Goal: Information Seeking & Learning: Learn about a topic

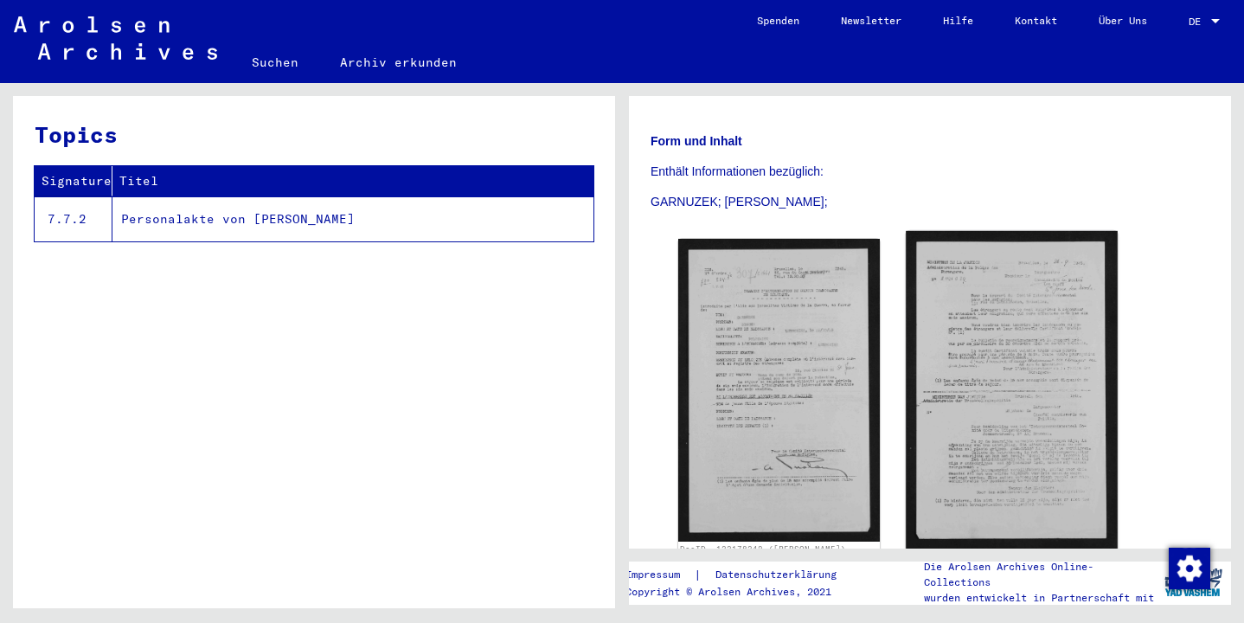
scroll to position [253, 0]
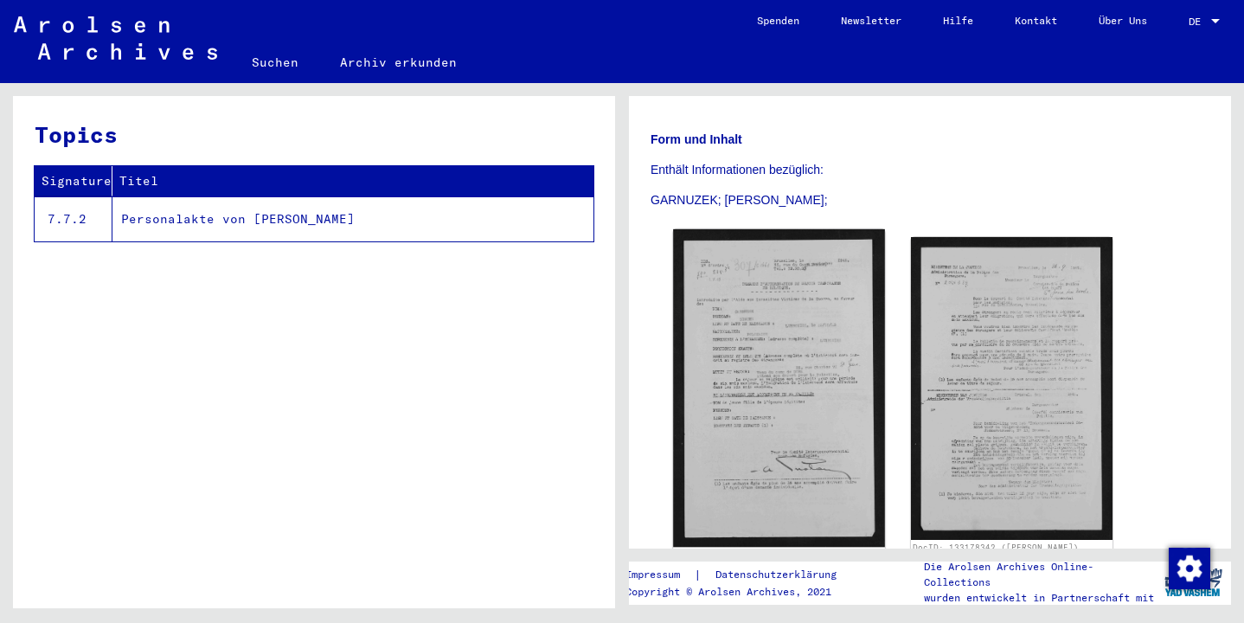
click at [767, 363] on img at bounding box center [779, 388] width 212 height 318
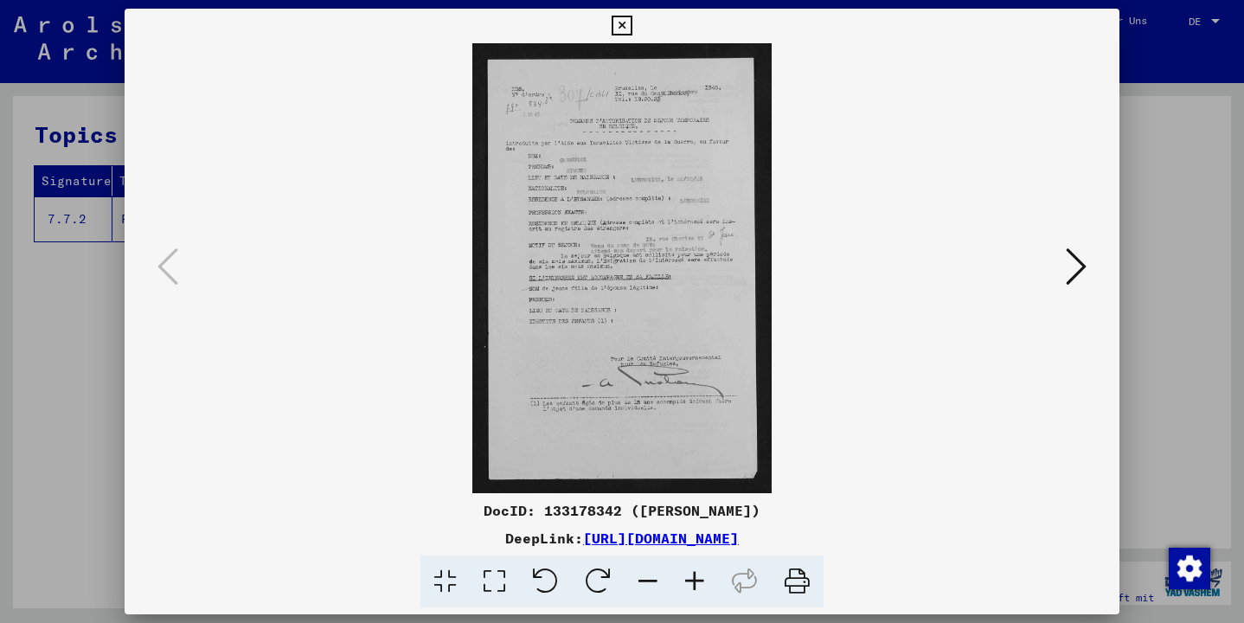
click at [695, 581] on icon at bounding box center [695, 582] width 47 height 53
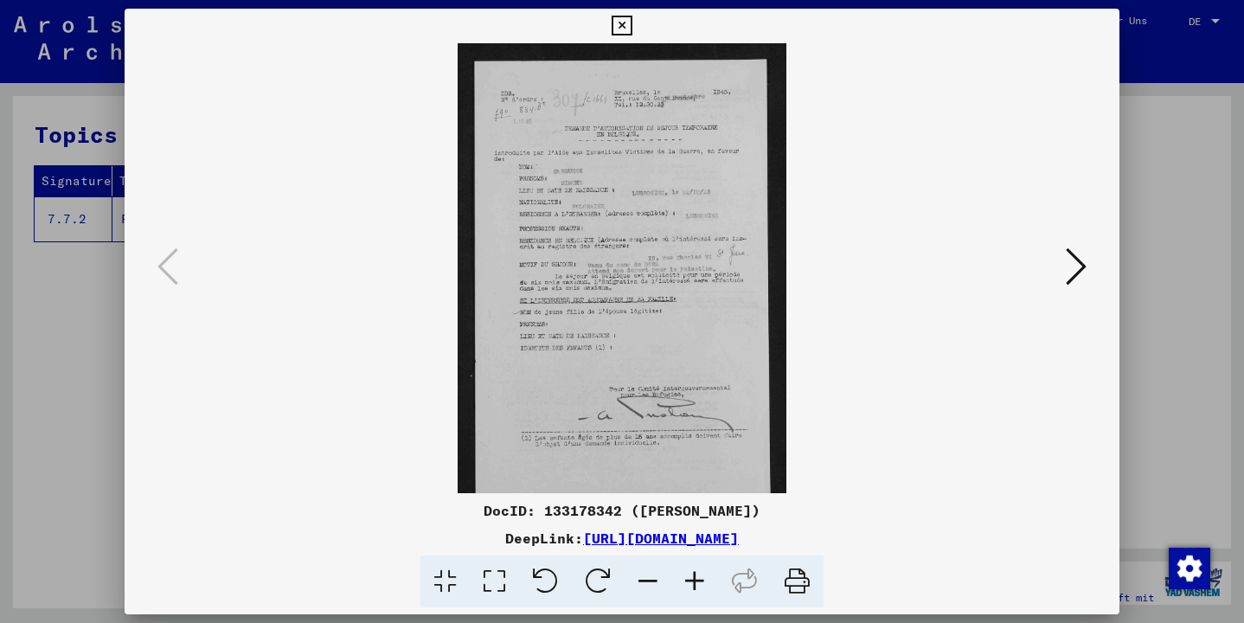
click at [695, 581] on icon at bounding box center [695, 582] width 47 height 53
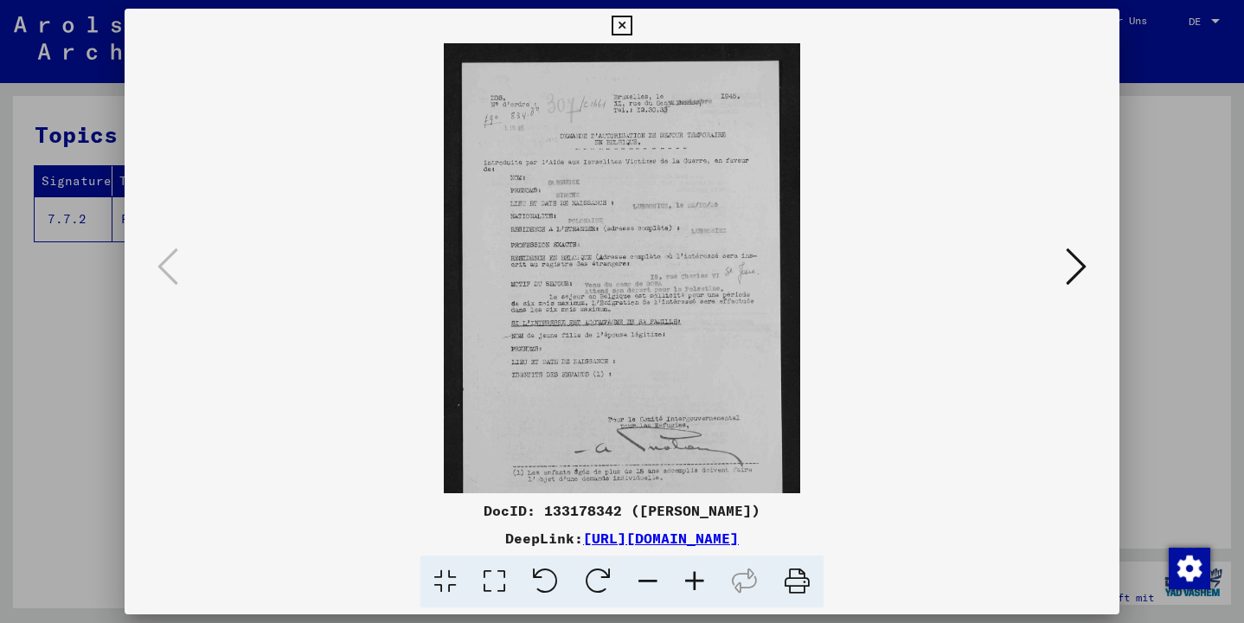
click at [695, 581] on icon at bounding box center [695, 582] width 47 height 53
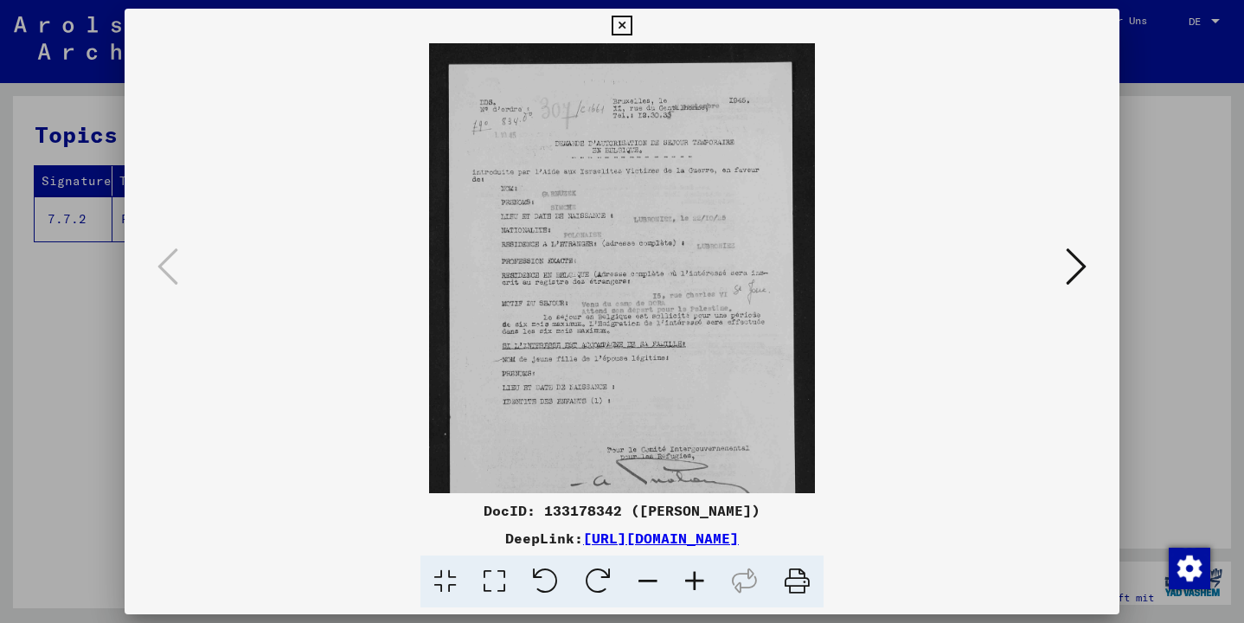
click at [695, 581] on icon at bounding box center [695, 582] width 47 height 53
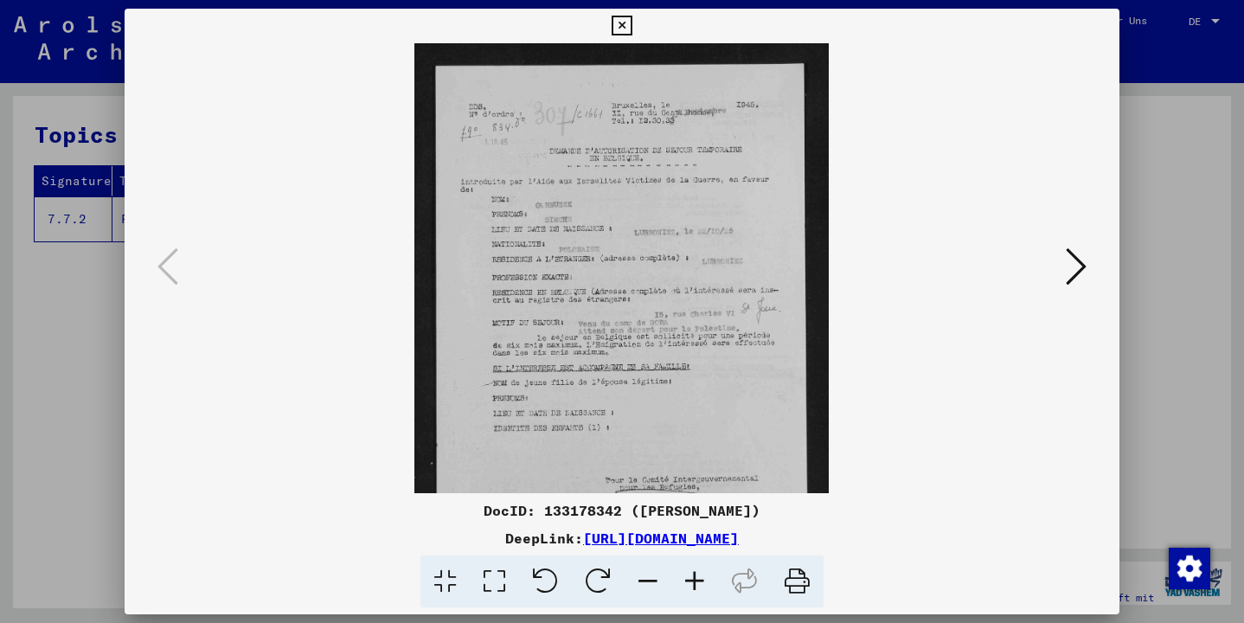
click at [695, 581] on icon at bounding box center [695, 582] width 47 height 53
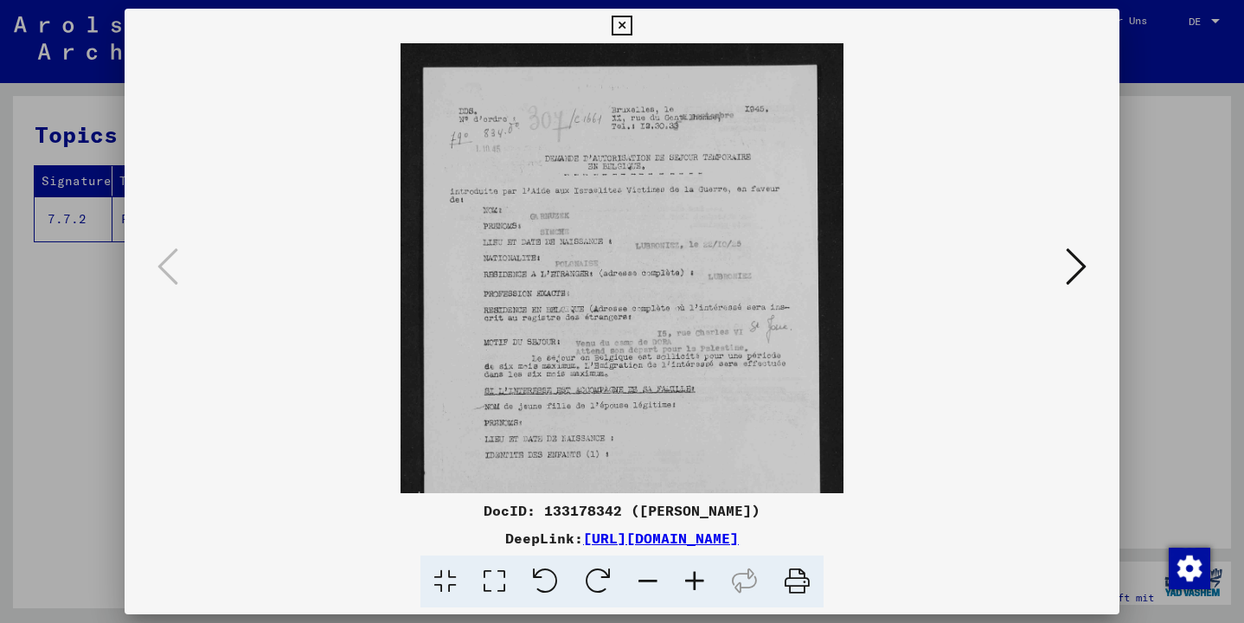
click at [695, 581] on icon at bounding box center [695, 582] width 47 height 53
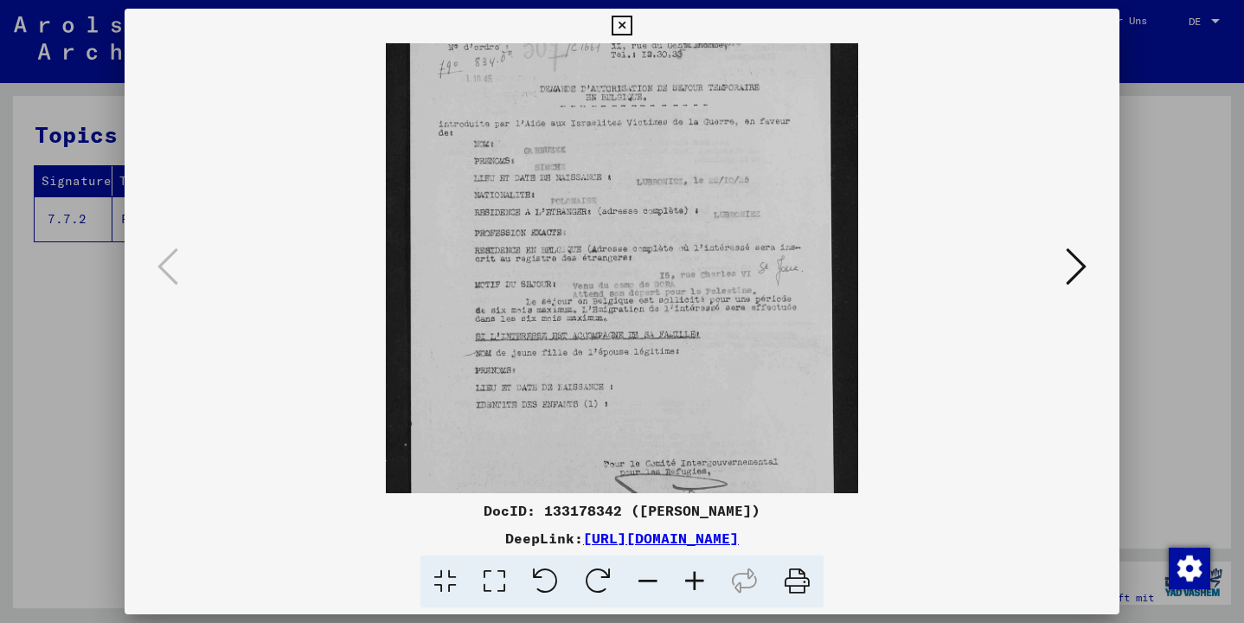
scroll to position [85, 0]
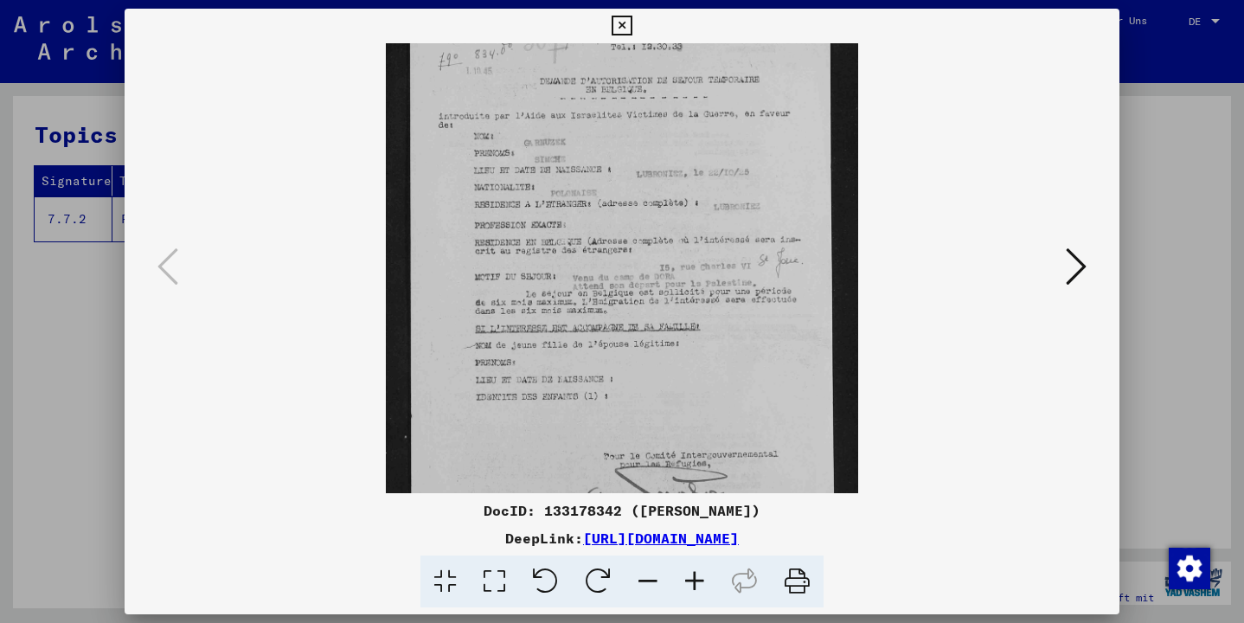
drag, startPoint x: 717, startPoint y: 436, endPoint x: 688, endPoint y: 351, distance: 89.5
click at [696, 583] on icon at bounding box center [695, 582] width 47 height 53
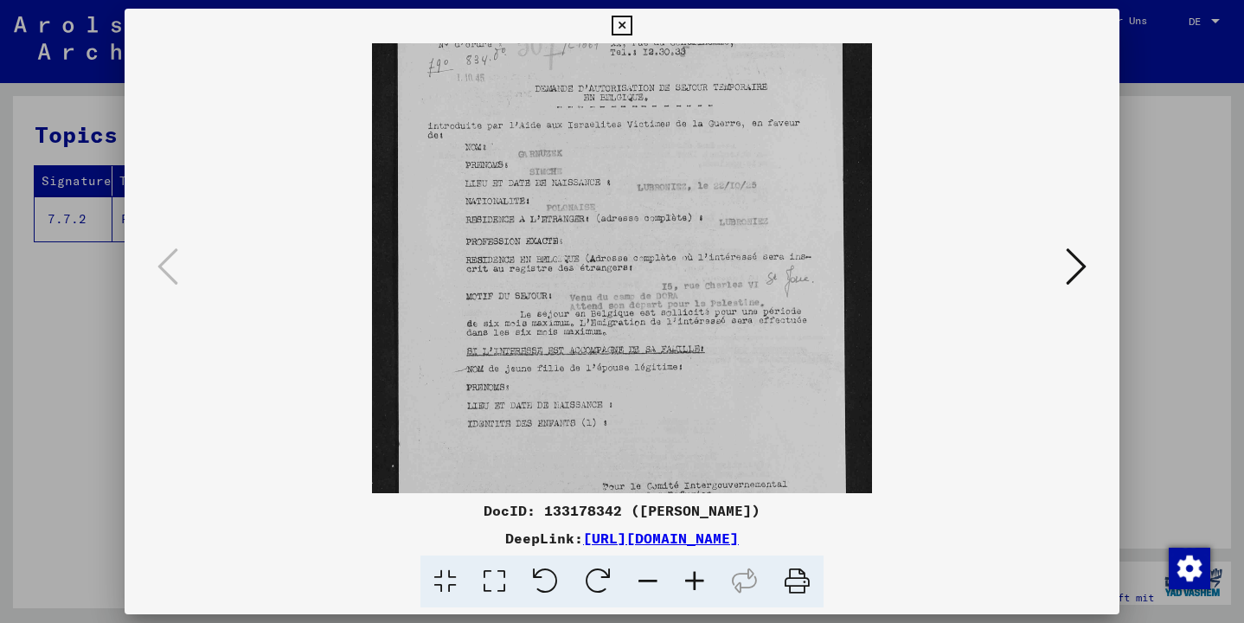
click at [696, 583] on icon at bounding box center [695, 582] width 47 height 53
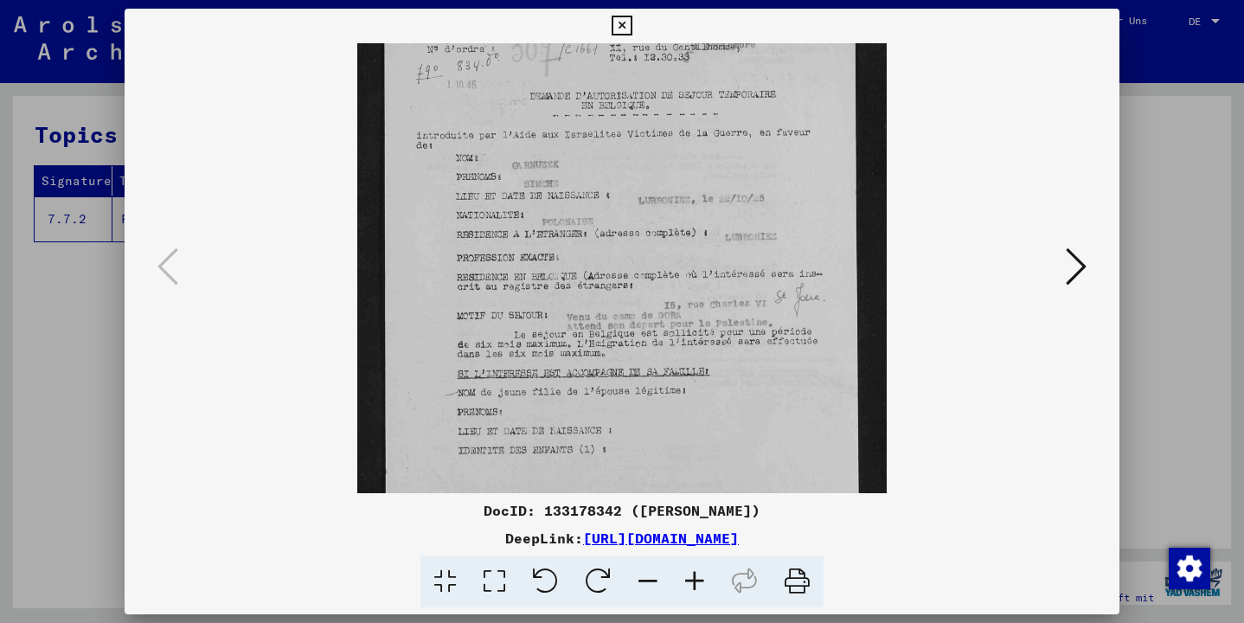
click at [696, 583] on icon at bounding box center [695, 582] width 47 height 53
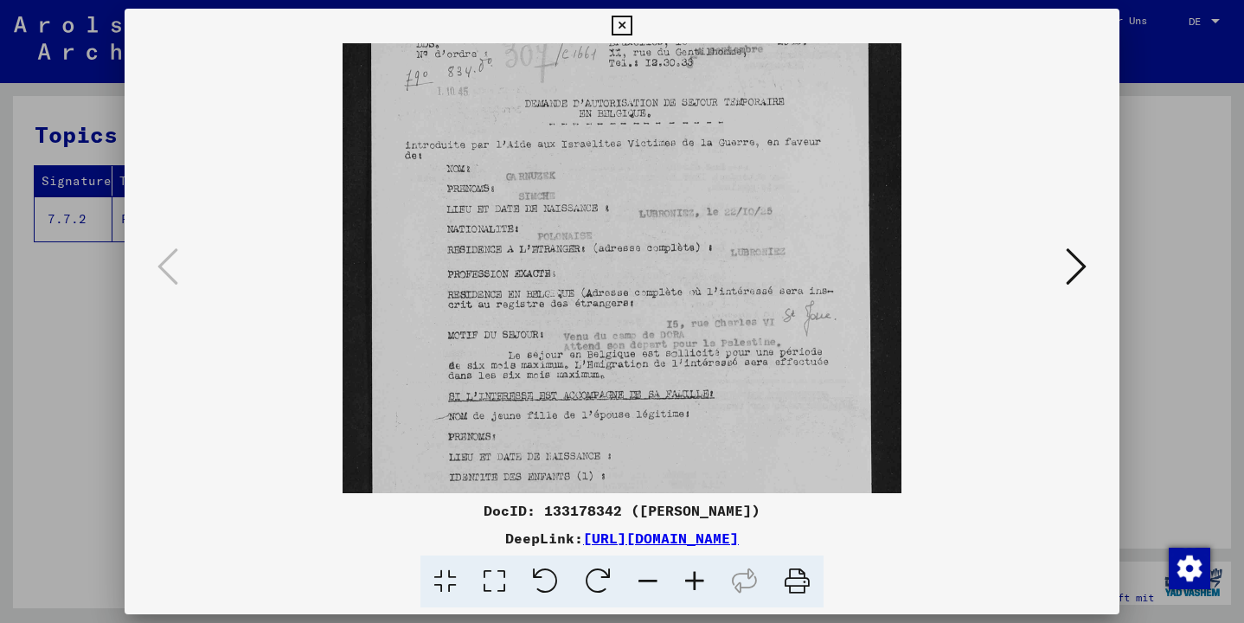
click at [1076, 267] on icon at bounding box center [1076, 267] width 21 height 42
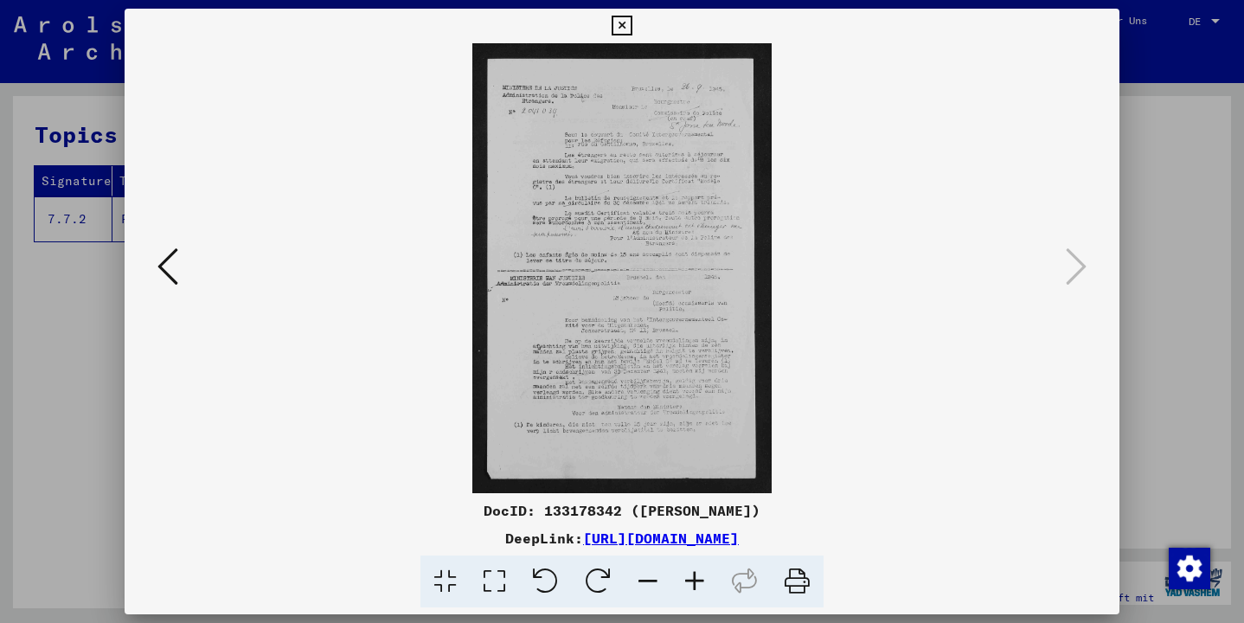
click at [688, 581] on icon at bounding box center [695, 582] width 47 height 53
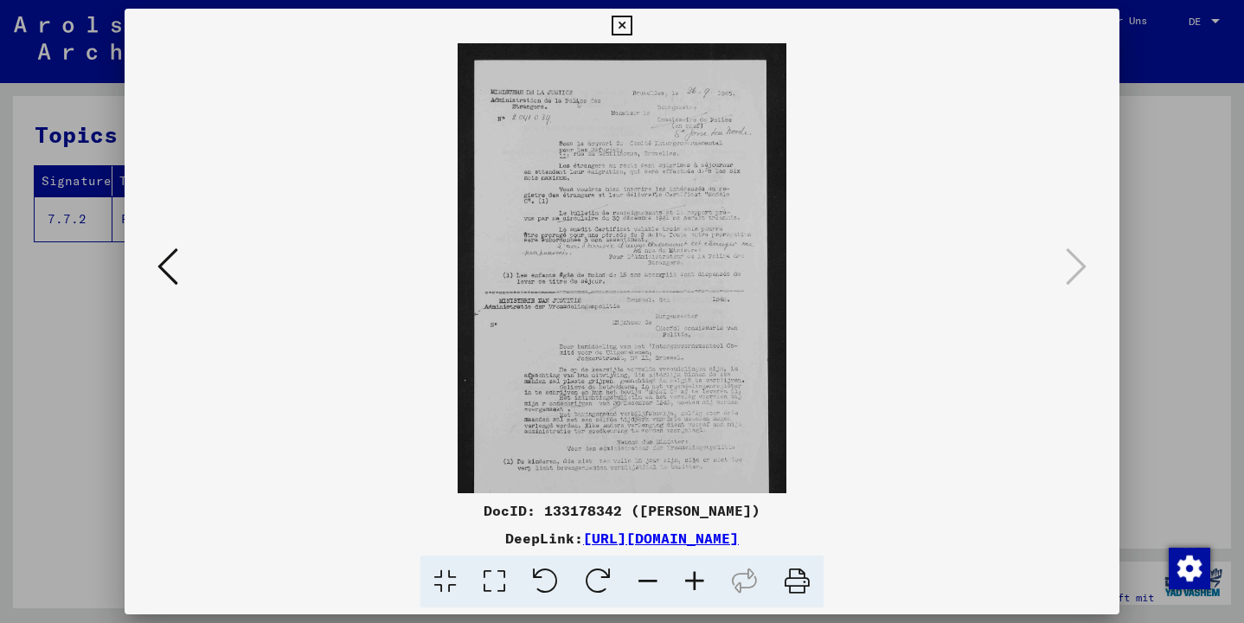
click at [688, 581] on icon at bounding box center [695, 582] width 47 height 53
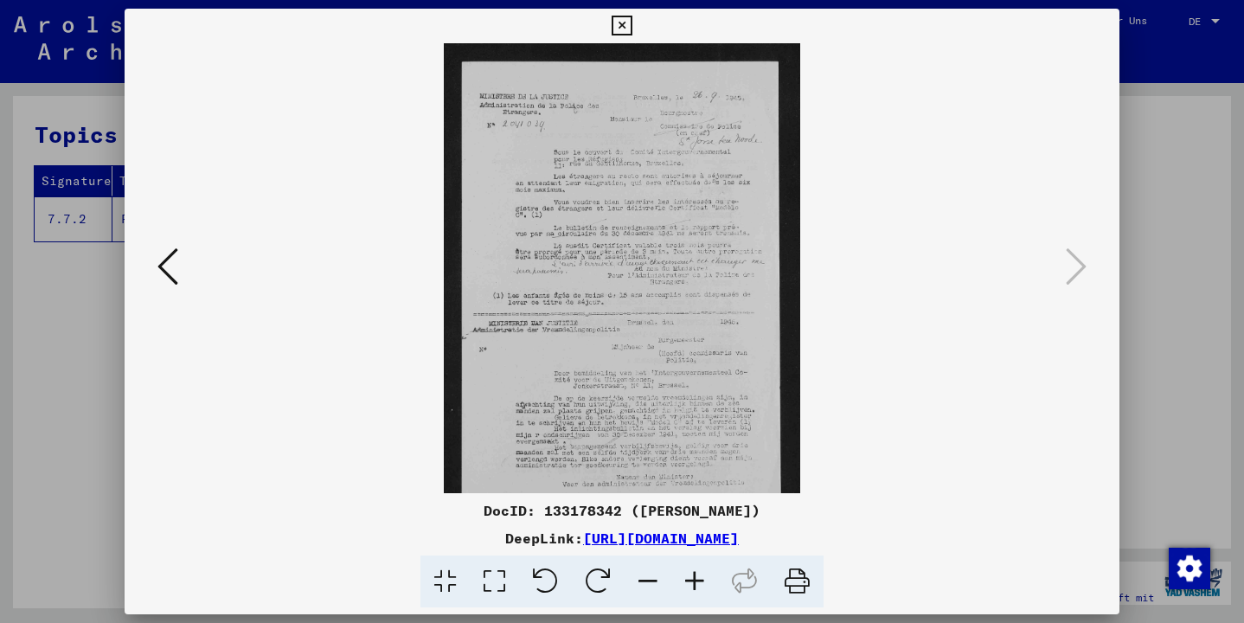
click at [688, 581] on icon at bounding box center [695, 582] width 47 height 53
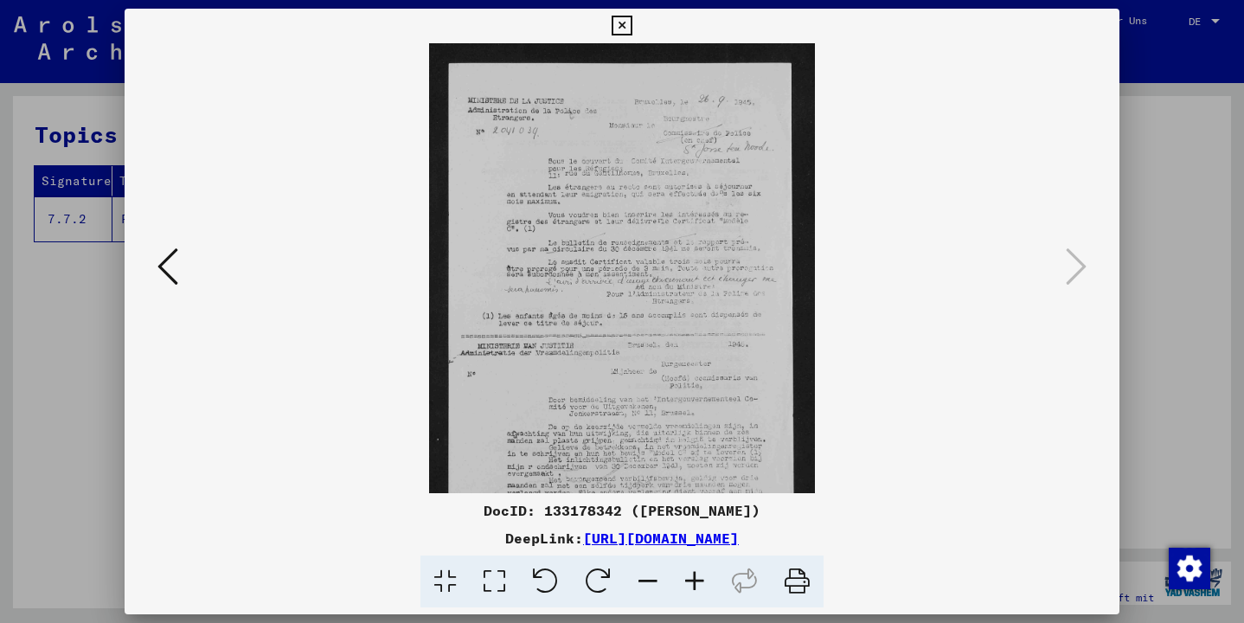
click at [688, 581] on icon at bounding box center [695, 582] width 47 height 53
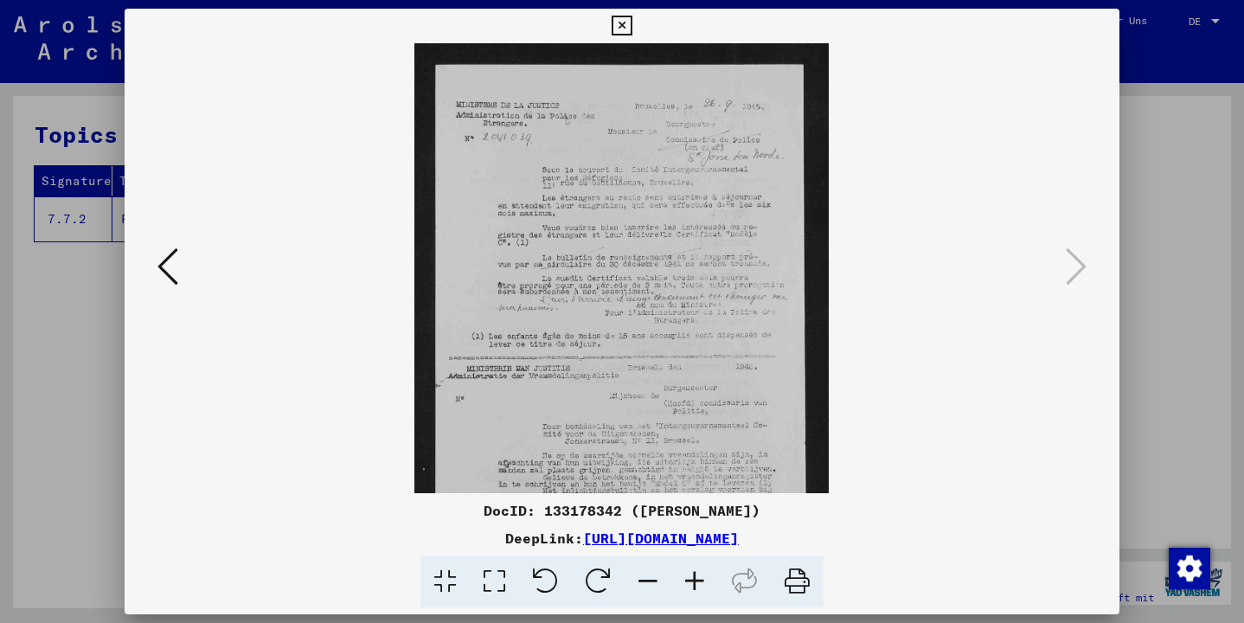
click at [688, 581] on icon at bounding box center [695, 582] width 47 height 53
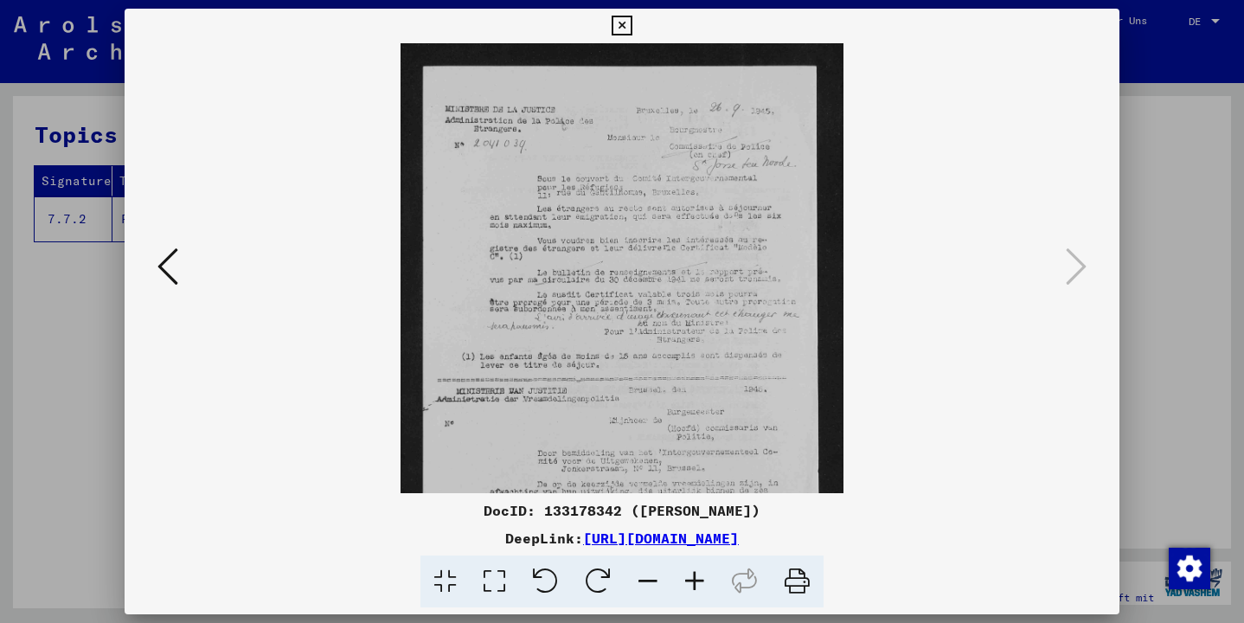
click at [688, 581] on icon at bounding box center [695, 582] width 47 height 53
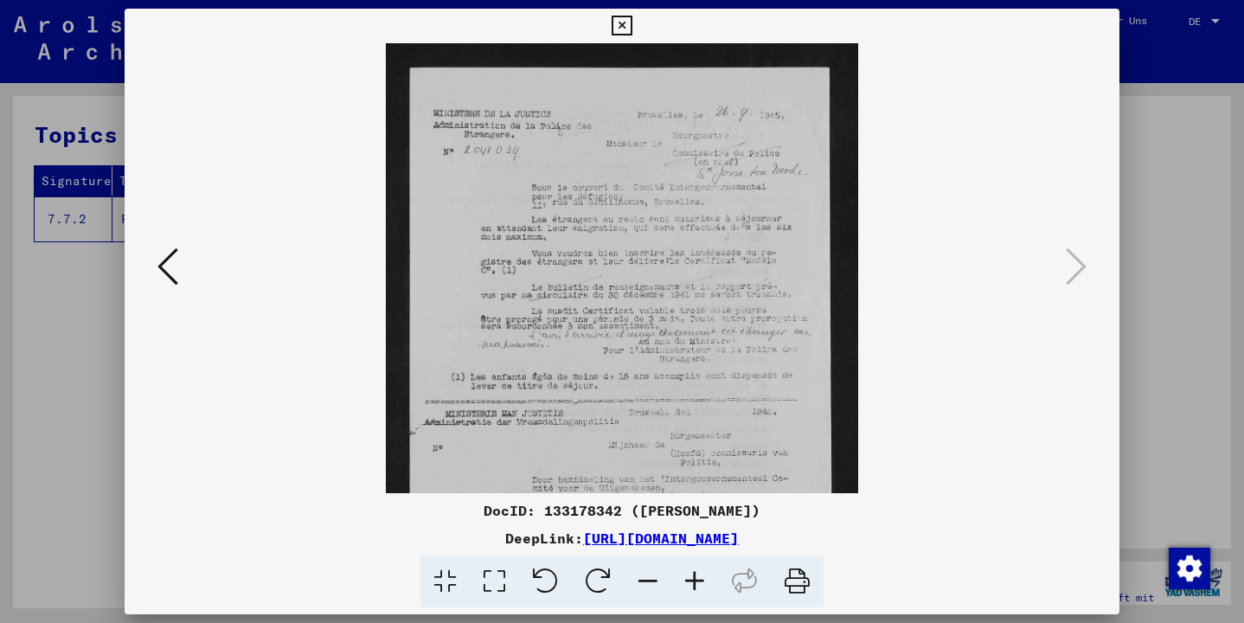
click at [688, 581] on icon at bounding box center [695, 582] width 47 height 53
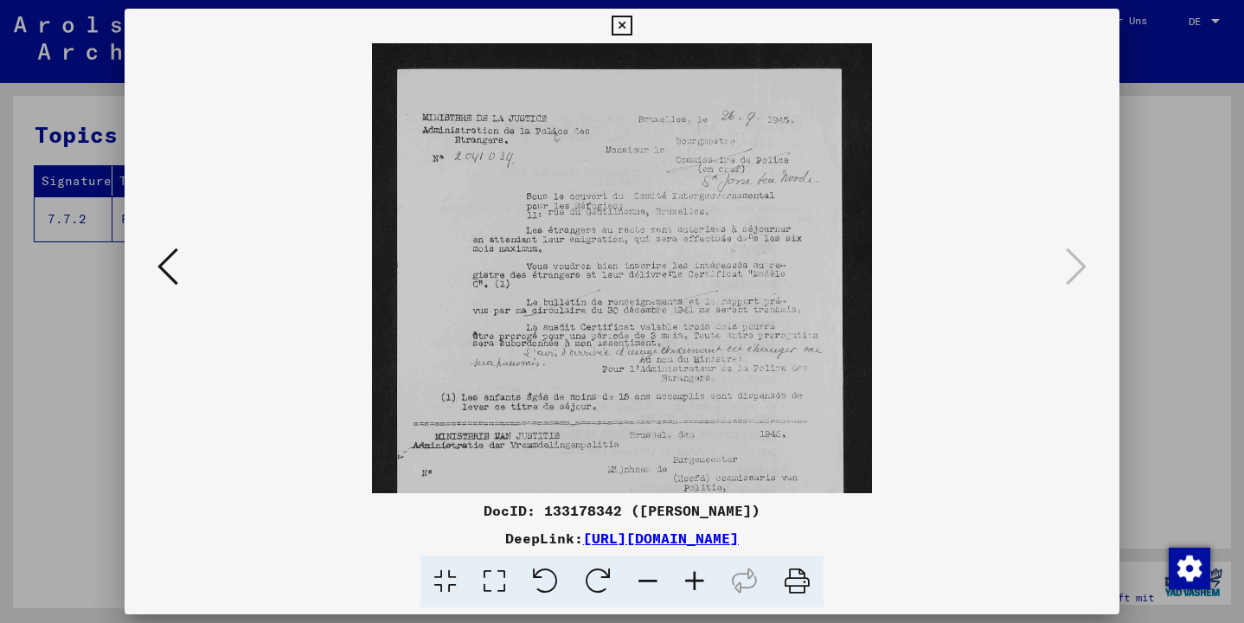
click at [688, 581] on icon at bounding box center [695, 582] width 47 height 53
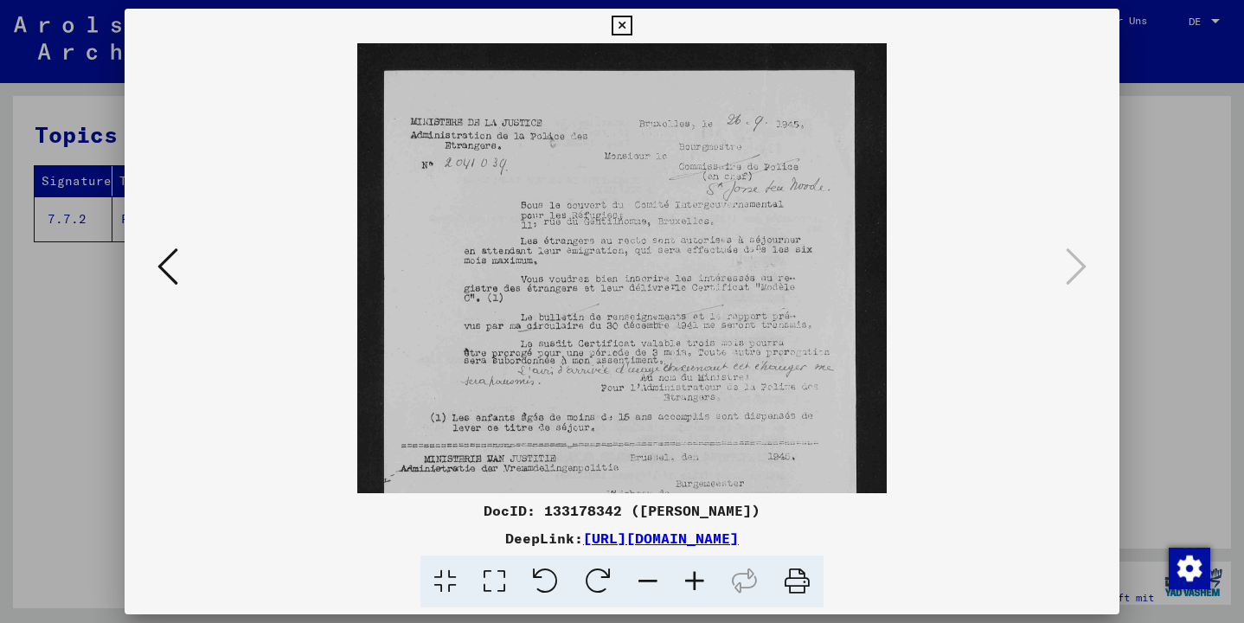
click at [688, 581] on icon at bounding box center [695, 582] width 47 height 53
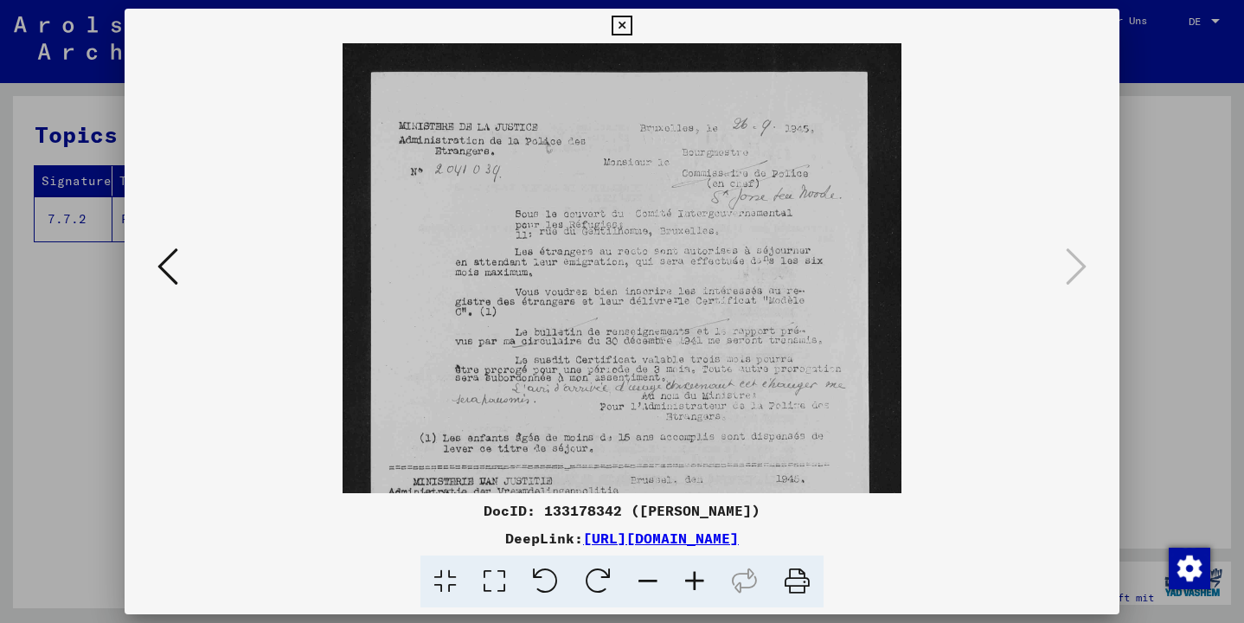
click at [688, 581] on icon at bounding box center [695, 582] width 47 height 53
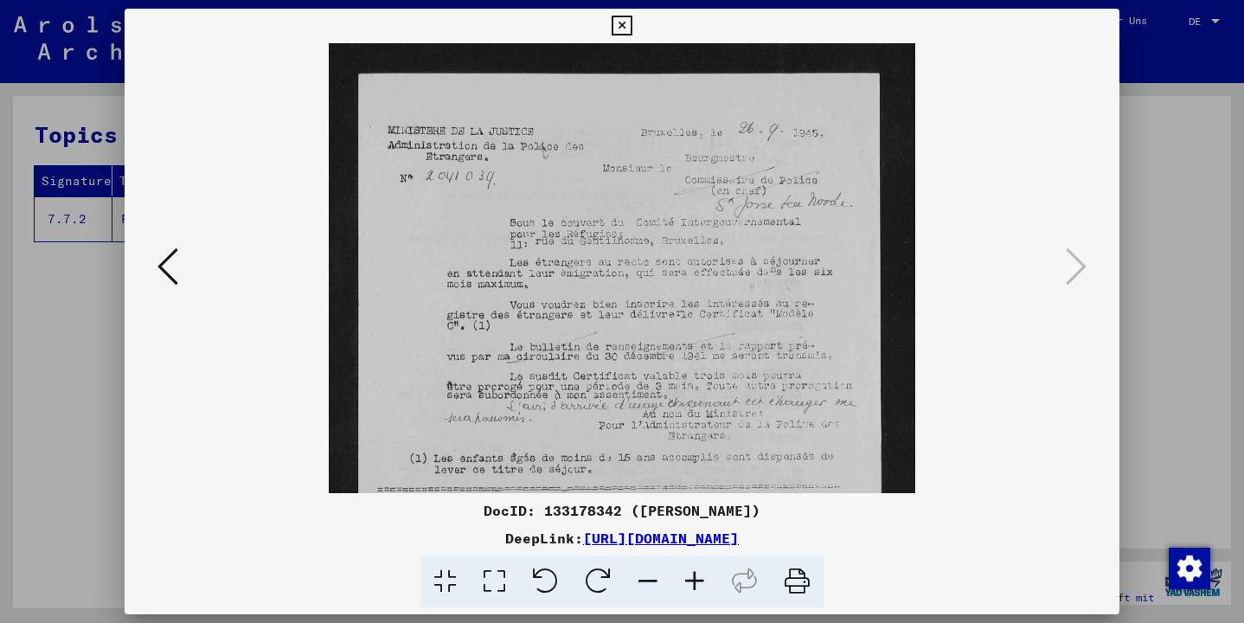
click at [688, 581] on icon at bounding box center [695, 582] width 47 height 53
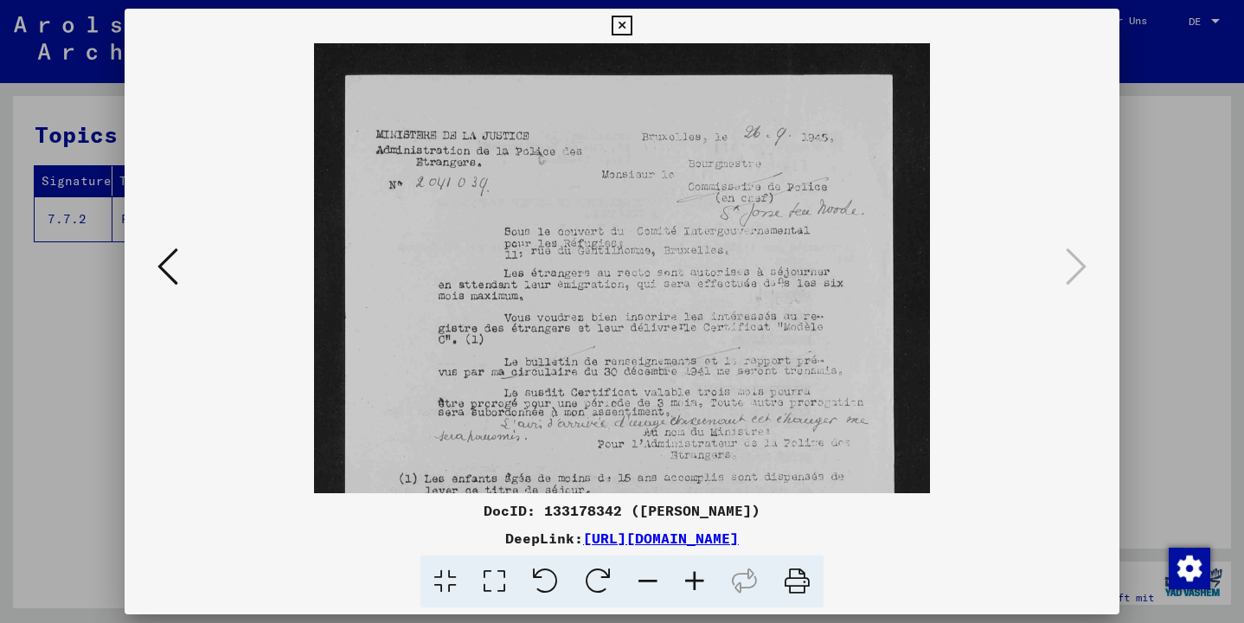
click at [688, 581] on icon at bounding box center [695, 582] width 47 height 53
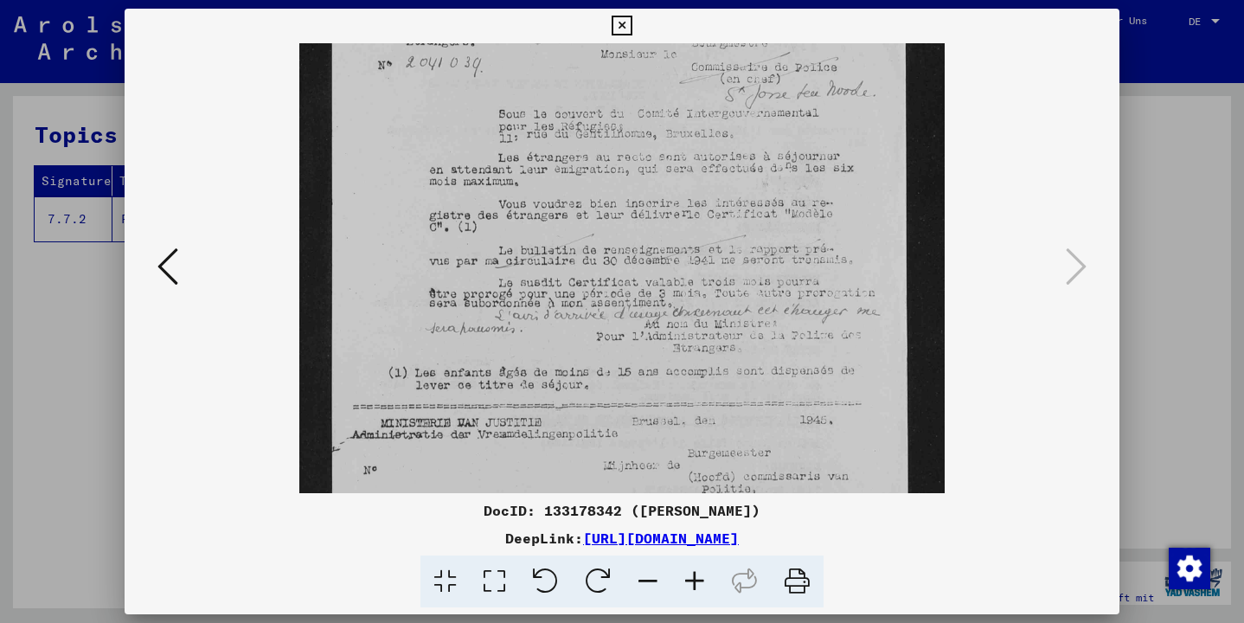
scroll to position [218, 0]
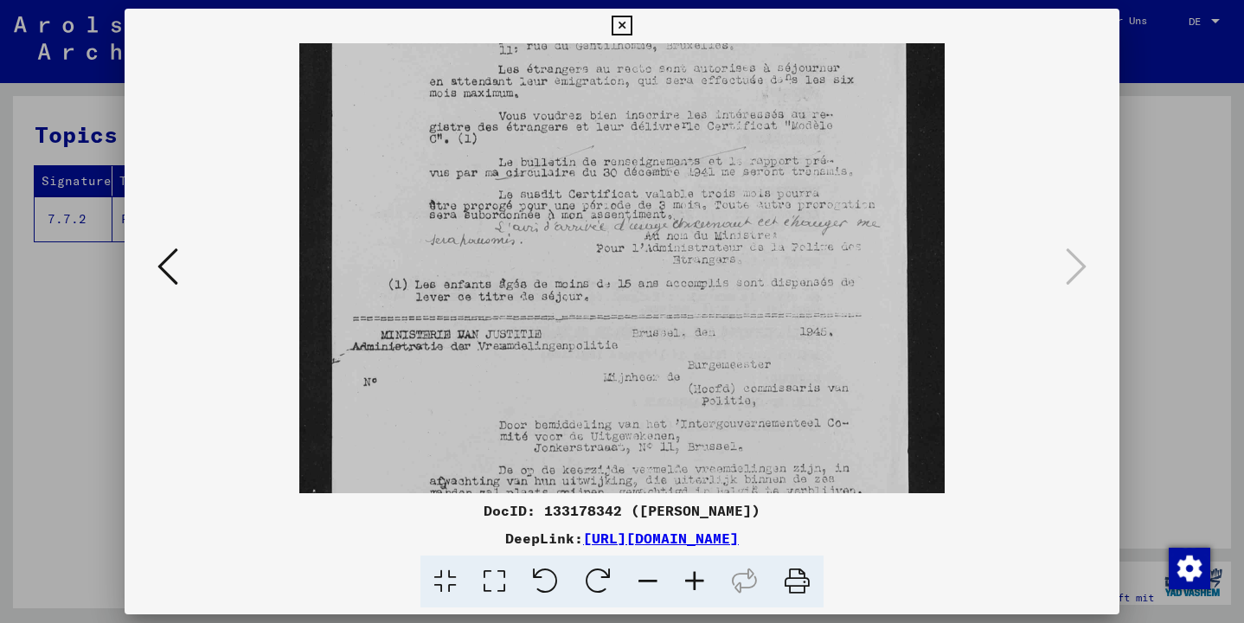
drag, startPoint x: 699, startPoint y: 421, endPoint x: 698, endPoint y: 201, distance: 219.8
click at [698, 202] on img at bounding box center [621, 313] width 645 height 969
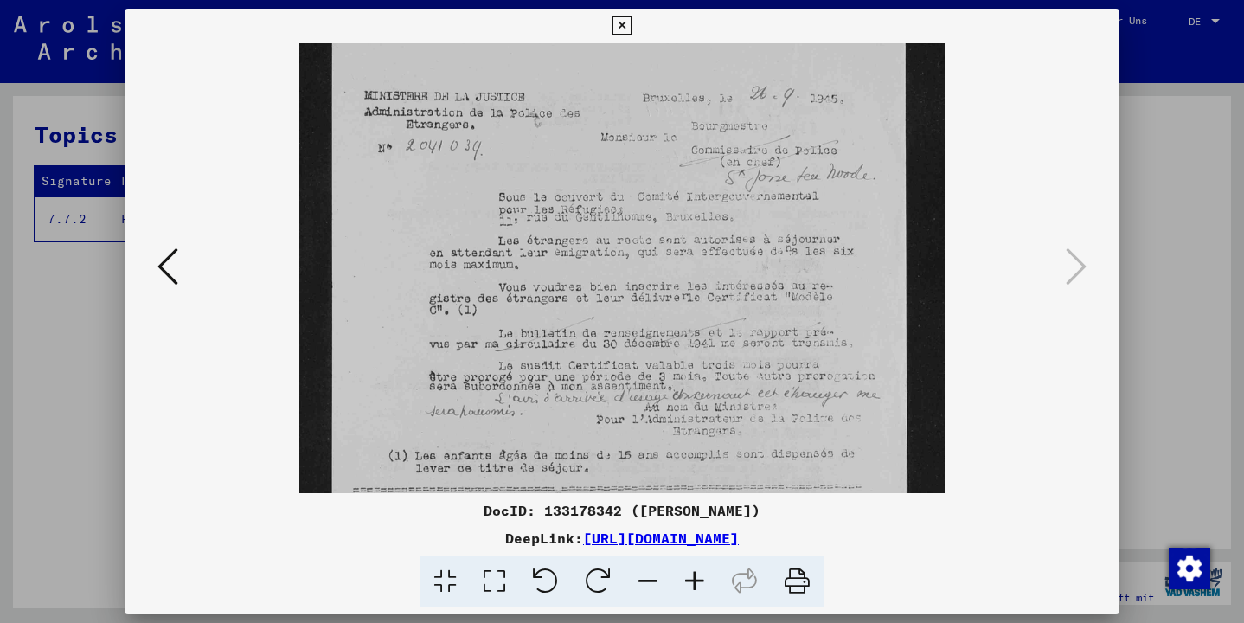
scroll to position [41, 0]
drag, startPoint x: 683, startPoint y: 165, endPoint x: 626, endPoint y: 343, distance: 186.4
click at [982, 169] on viewer-one-image at bounding box center [621, 228] width 877 height 450
click at [158, 268] on icon at bounding box center [167, 267] width 21 height 42
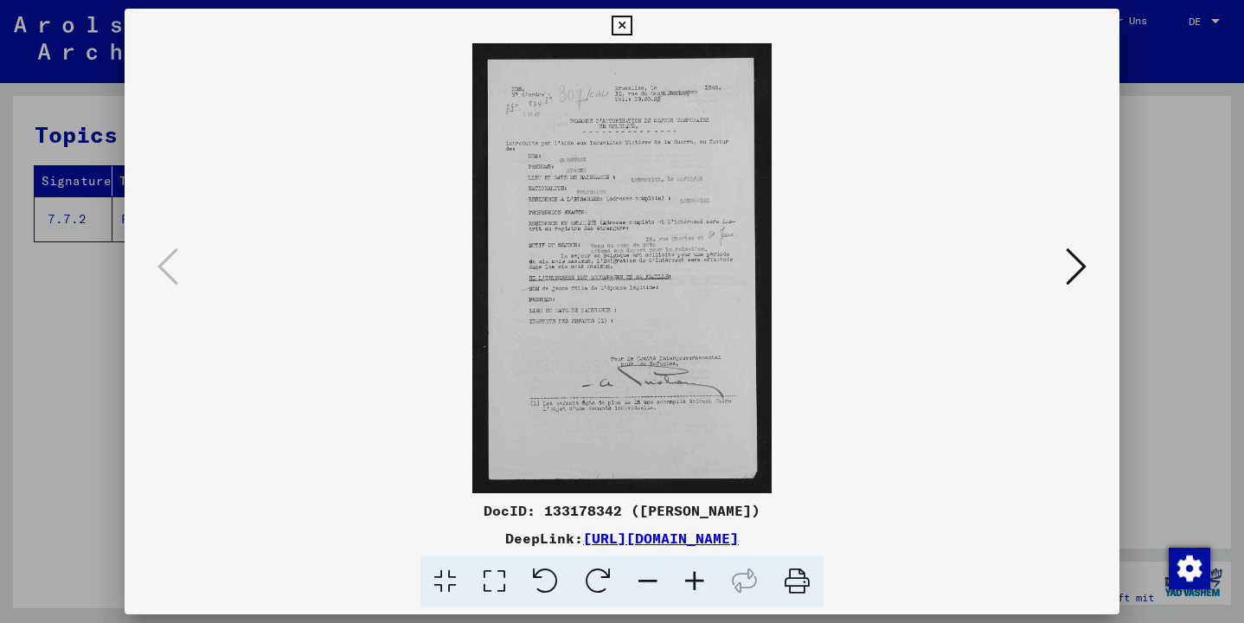
scroll to position [0, 0]
click at [691, 578] on icon at bounding box center [695, 582] width 47 height 53
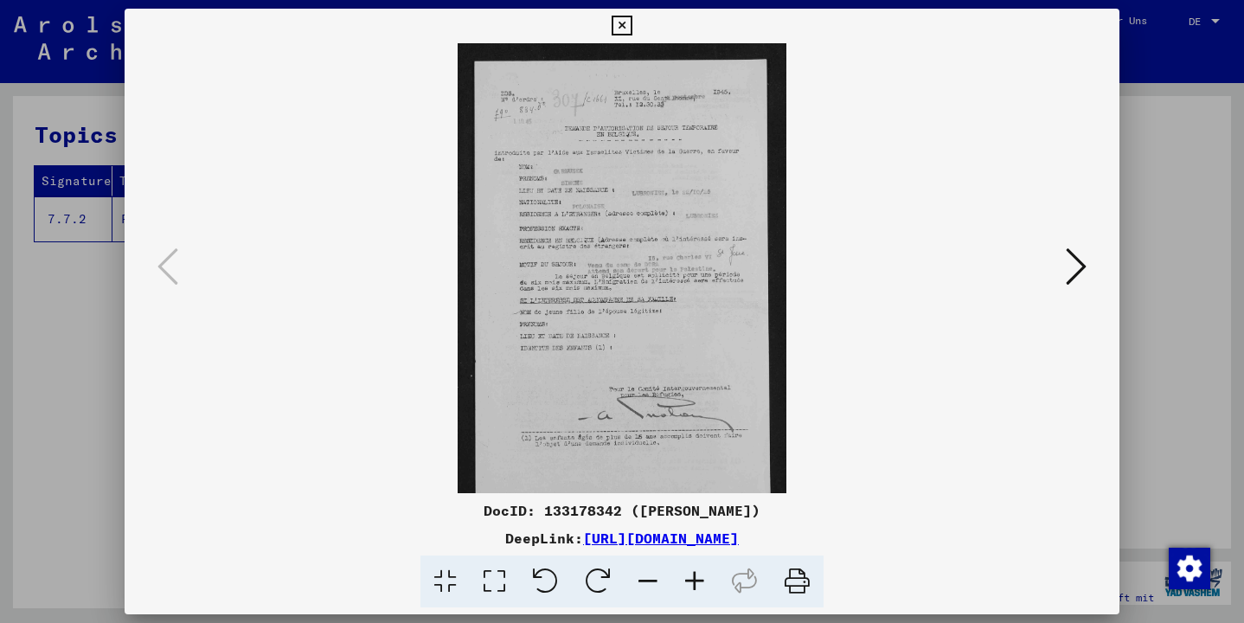
click at [691, 578] on icon at bounding box center [695, 582] width 47 height 53
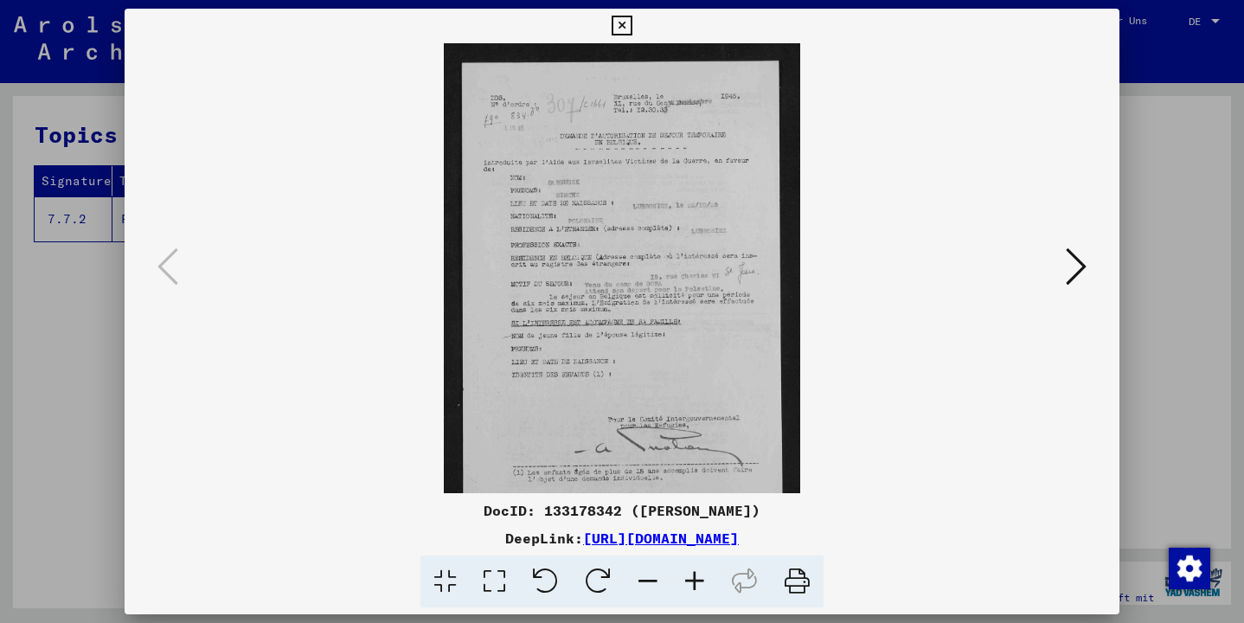
click at [691, 578] on icon at bounding box center [695, 582] width 47 height 53
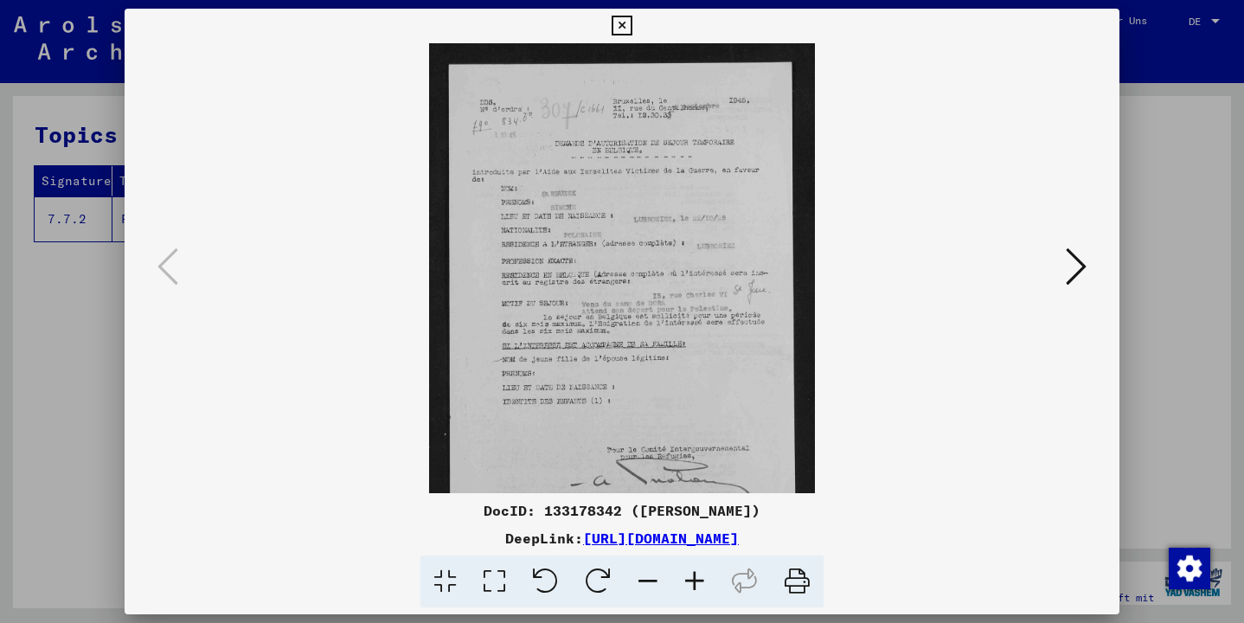
click at [691, 578] on icon at bounding box center [695, 582] width 47 height 53
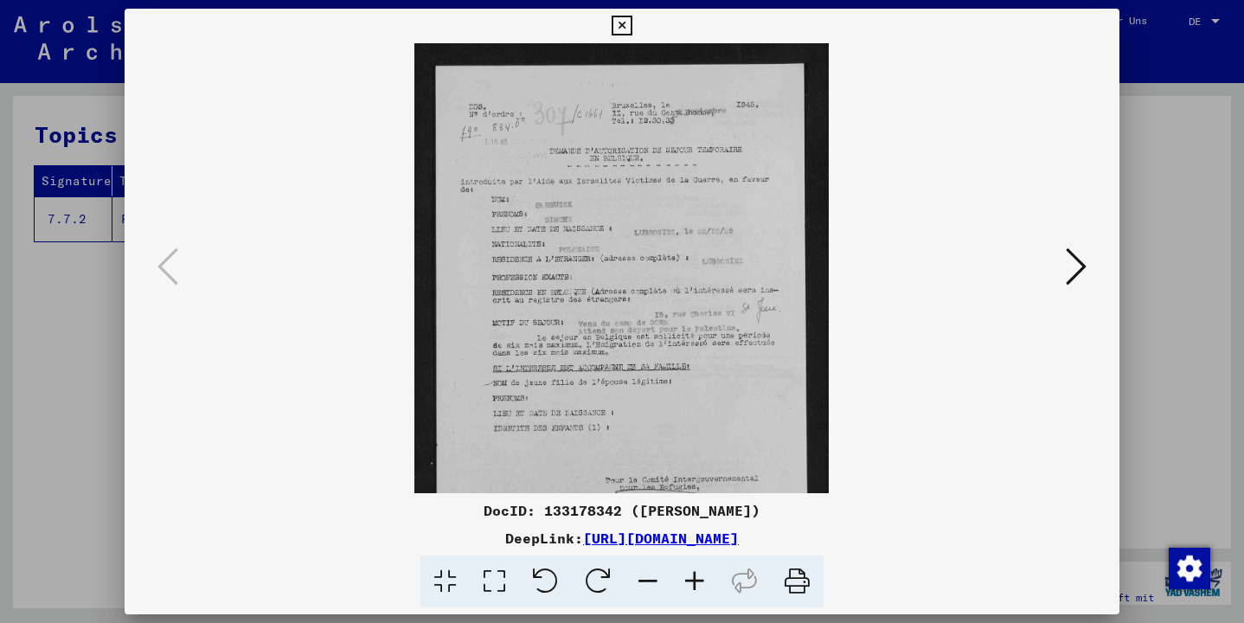
click at [691, 578] on icon at bounding box center [695, 582] width 47 height 53
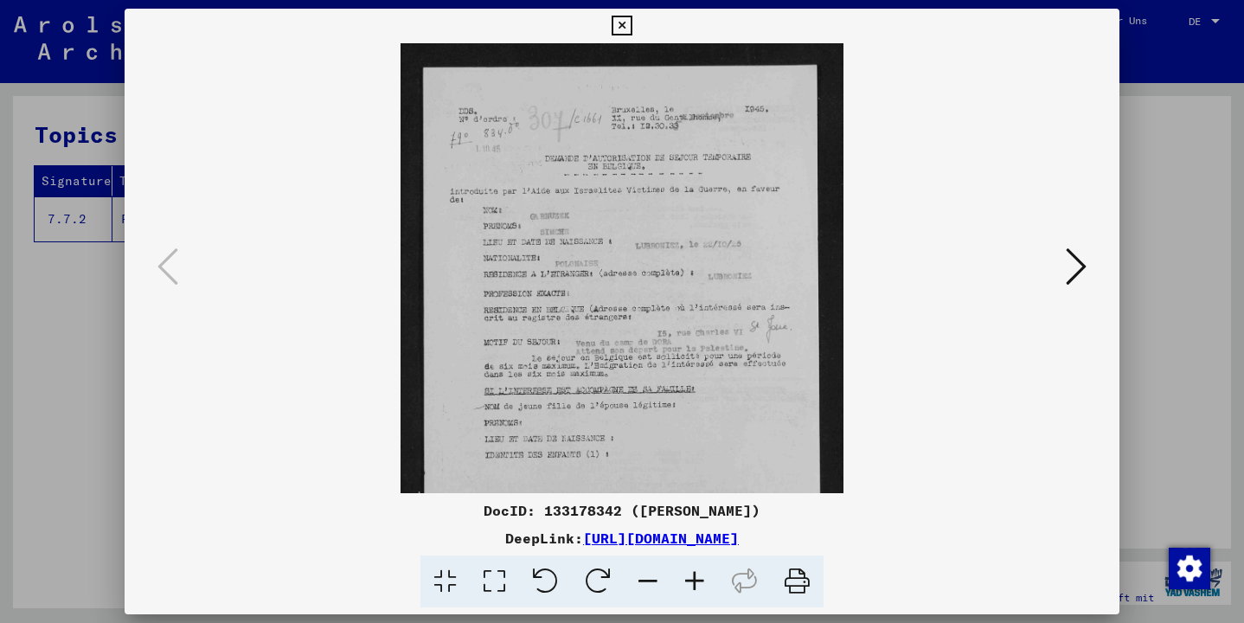
click at [691, 578] on icon at bounding box center [695, 582] width 47 height 53
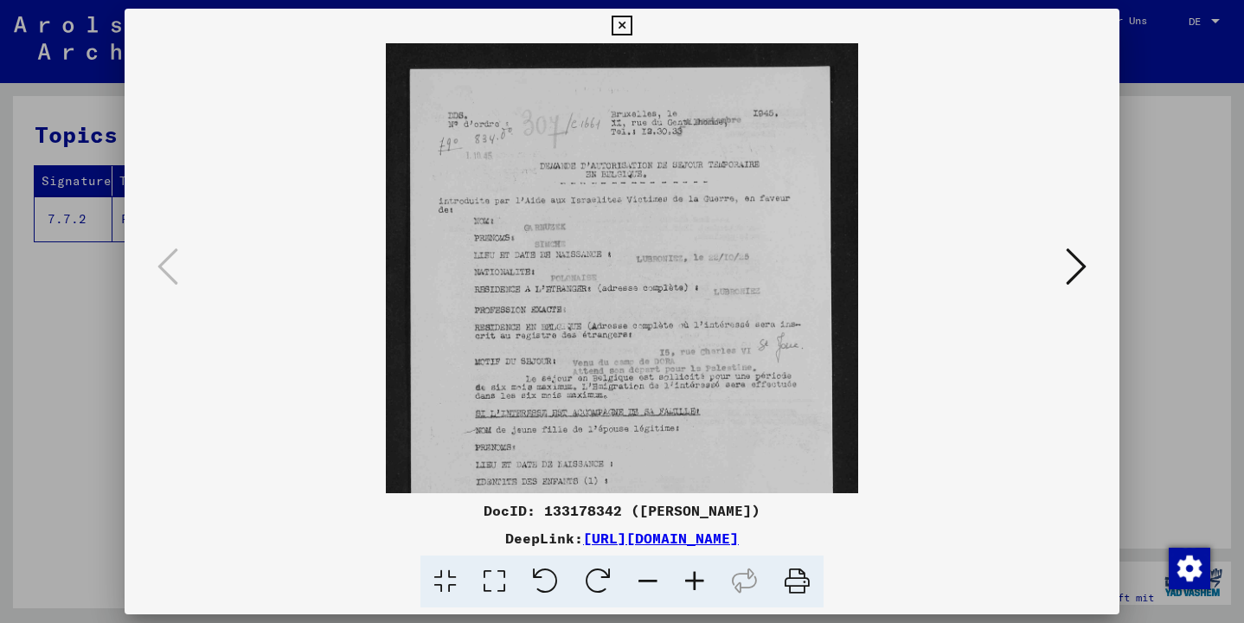
click at [691, 578] on icon at bounding box center [695, 582] width 47 height 53
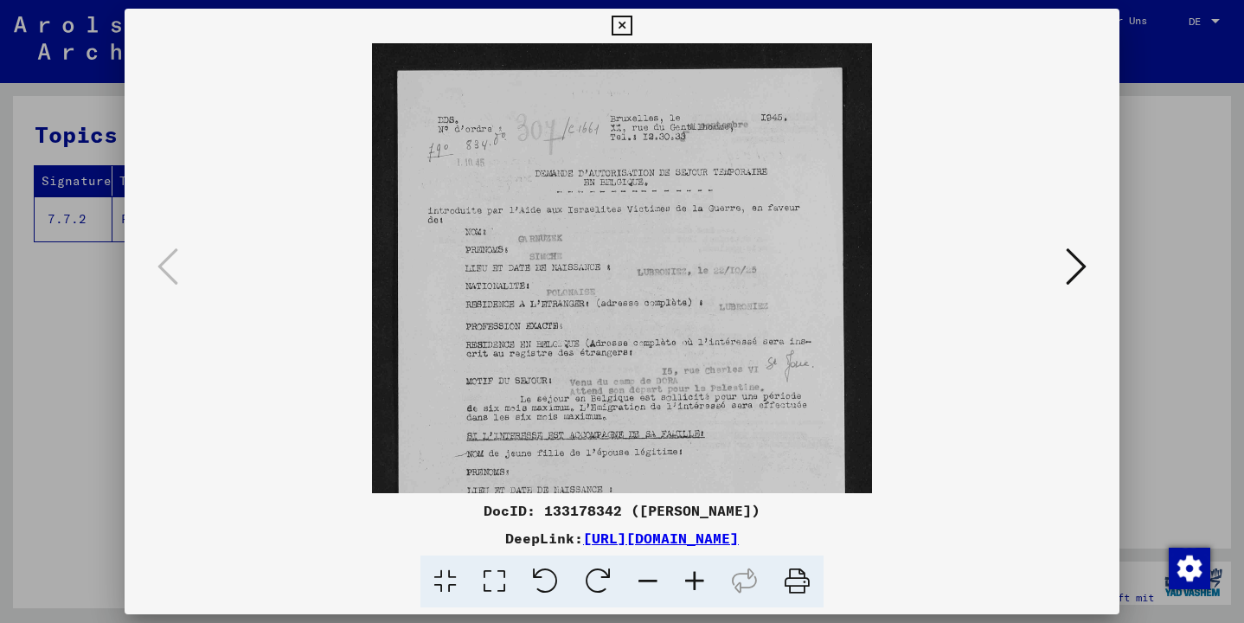
click at [691, 578] on icon at bounding box center [695, 582] width 47 height 53
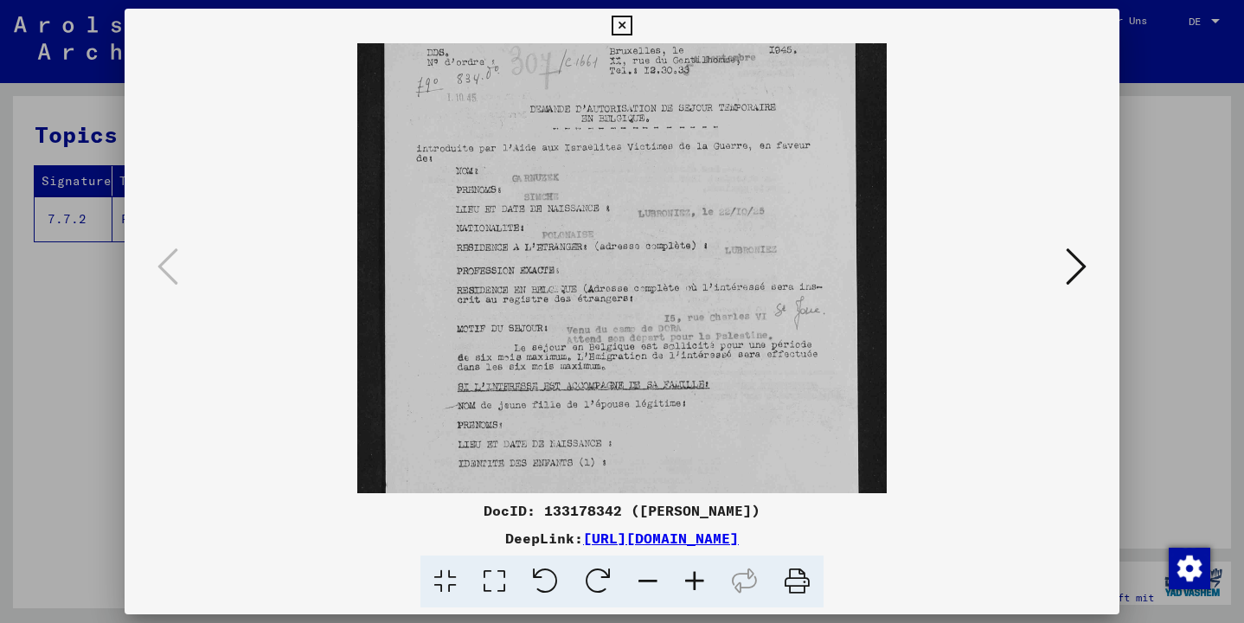
scroll to position [86, 0]
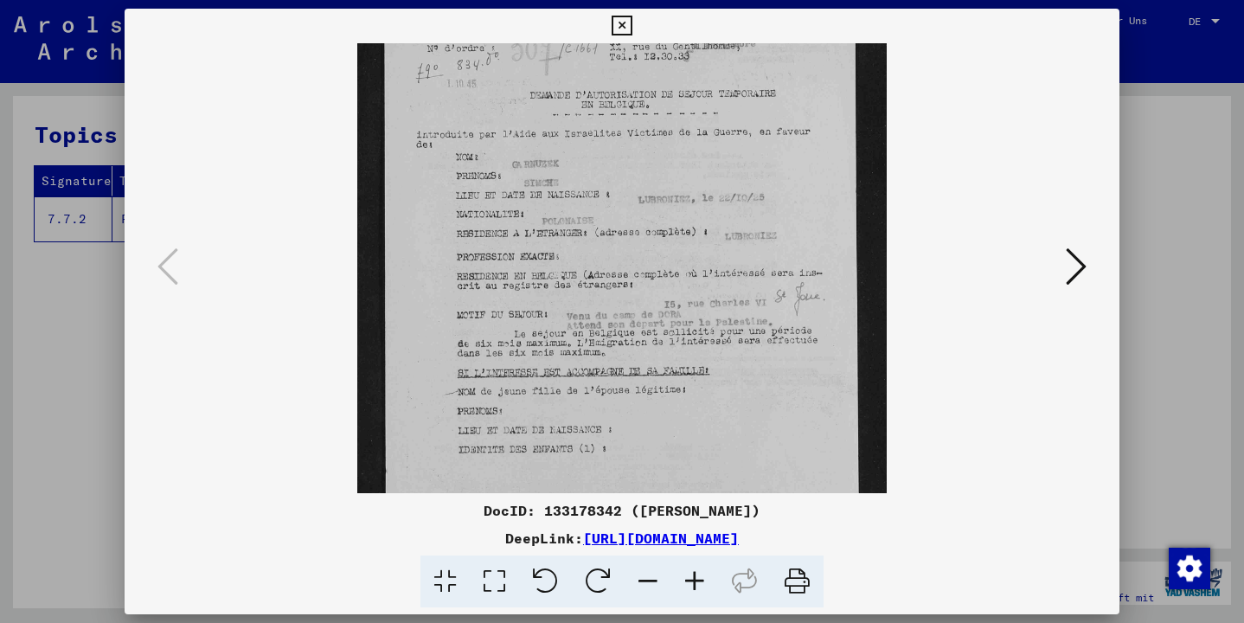
drag, startPoint x: 778, startPoint y: 296, endPoint x: 761, endPoint y: 210, distance: 87.4
click at [632, 27] on icon at bounding box center [622, 26] width 20 height 21
